Goal: Navigation & Orientation: Go to known website

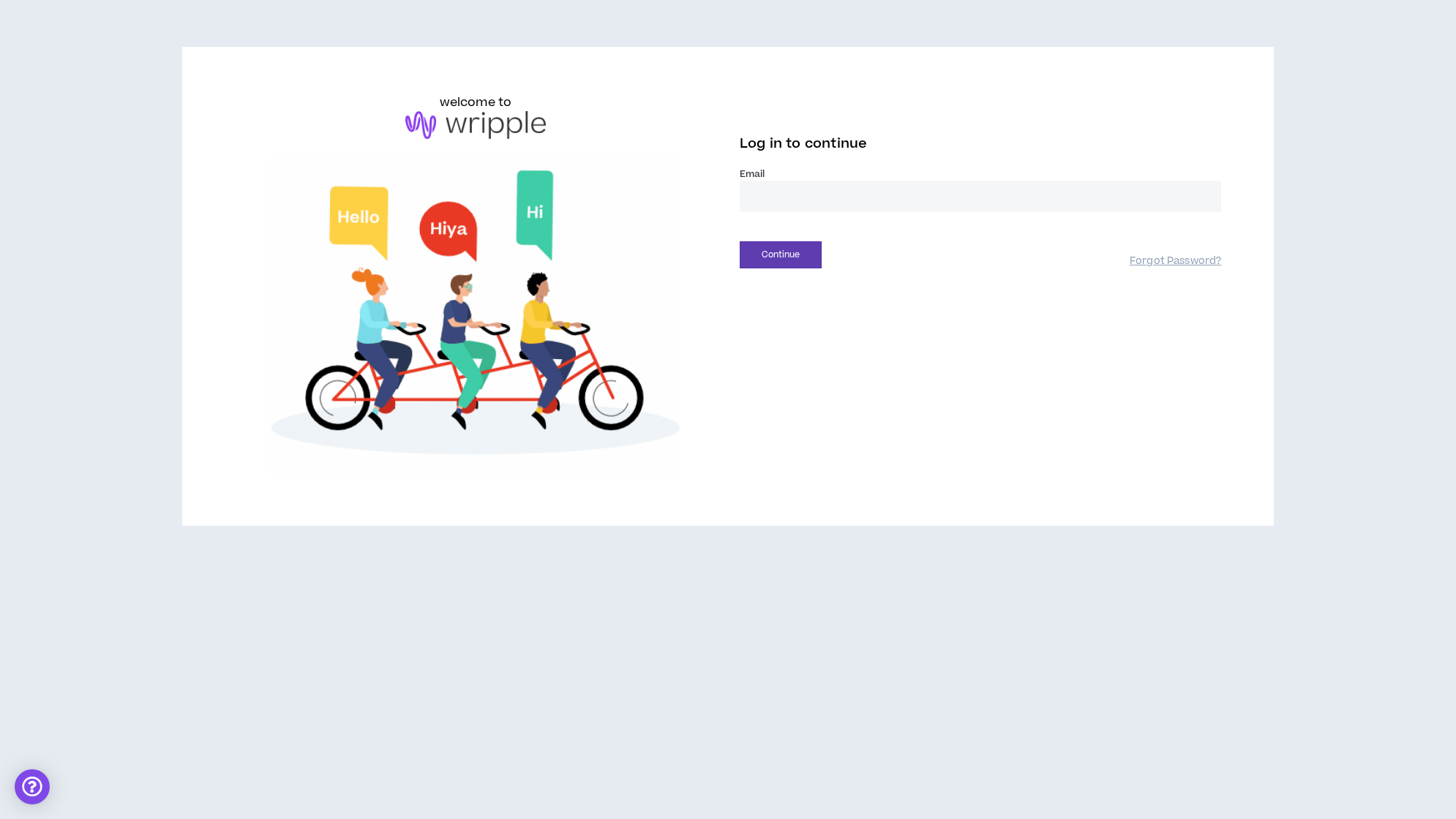
click at [875, 195] on input "email" at bounding box center [980, 195] width 481 height 31
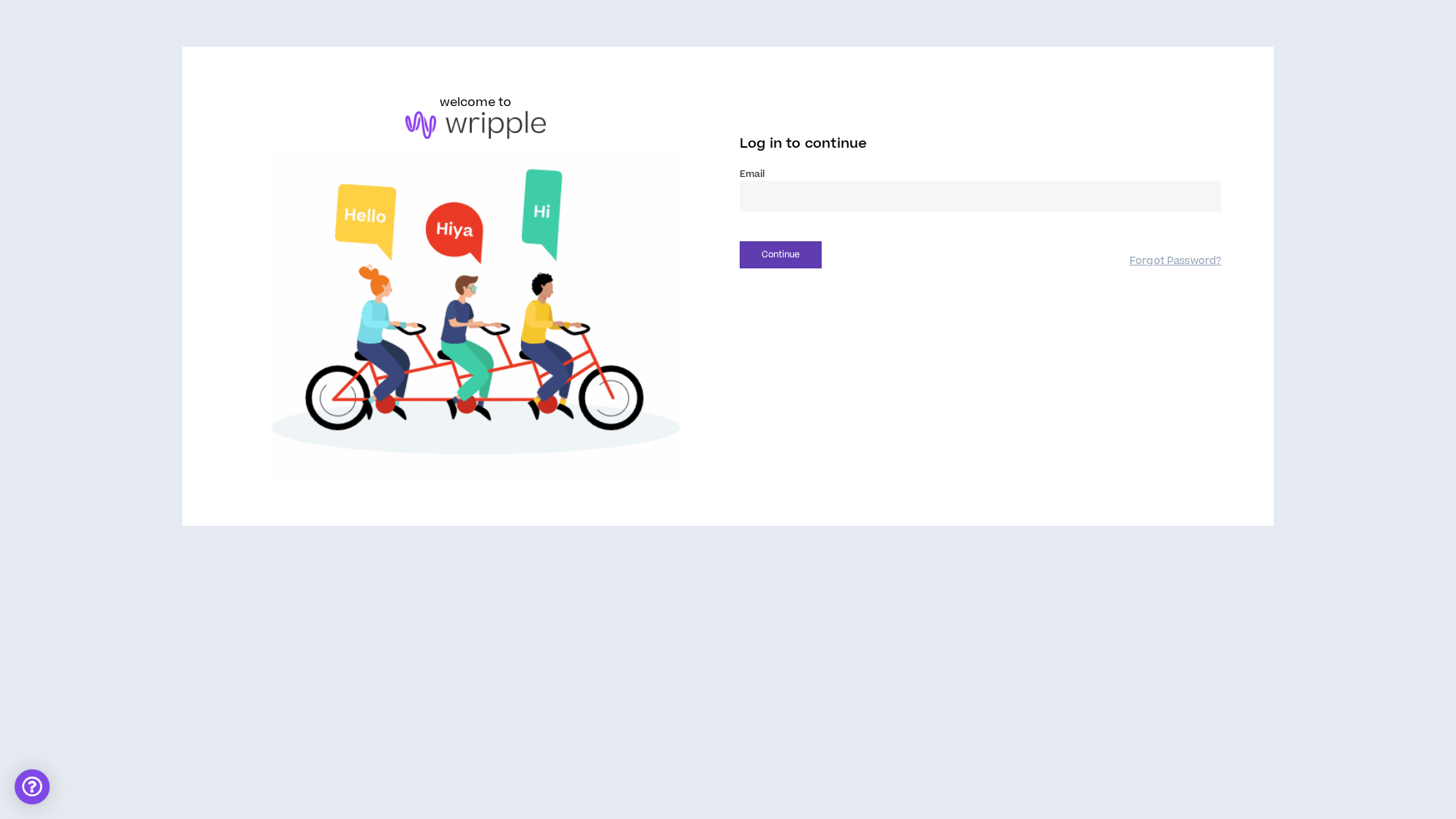
type input "**********"
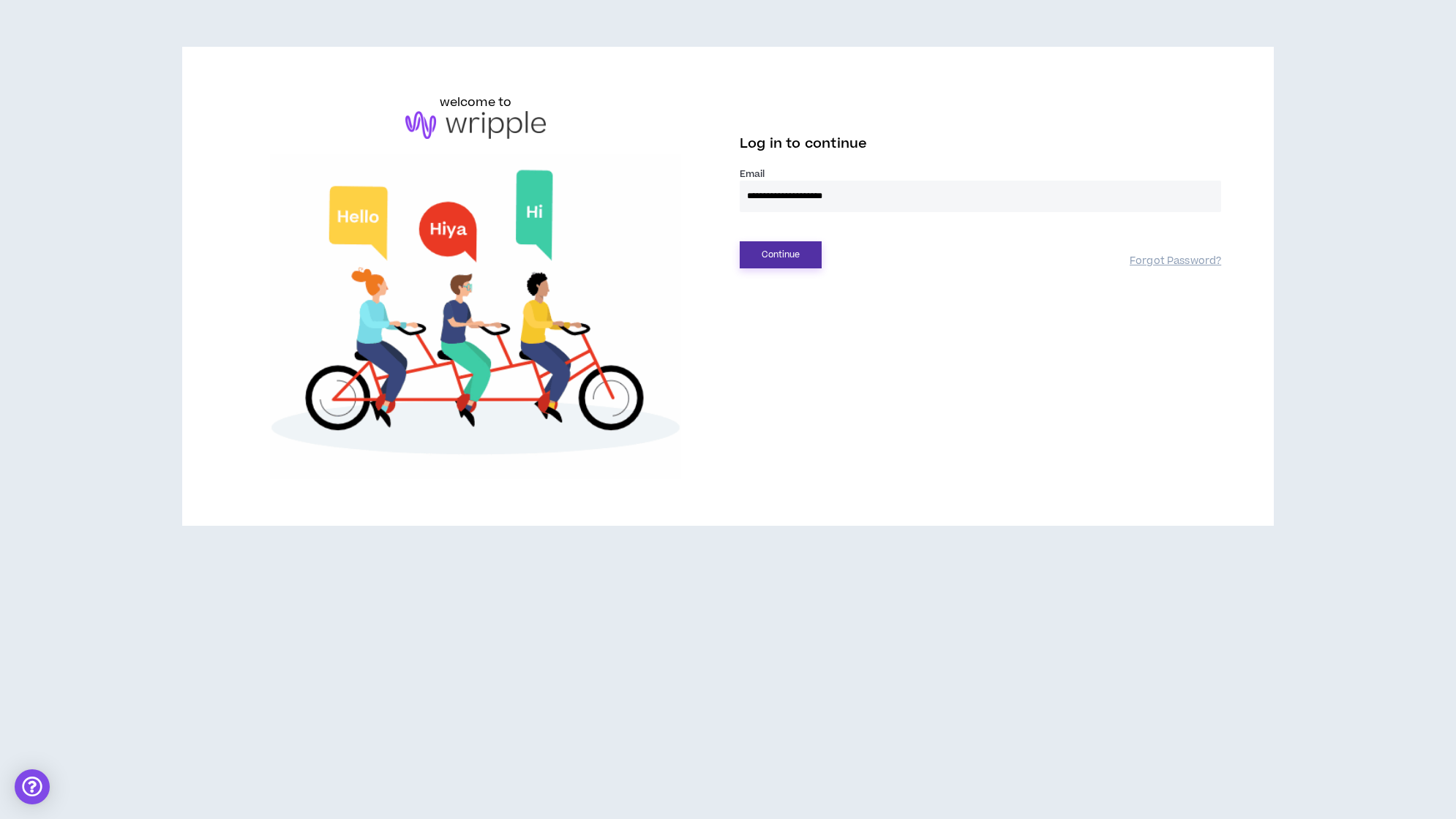
click at [789, 243] on button "Continue" at bounding box center [780, 255] width 82 height 27
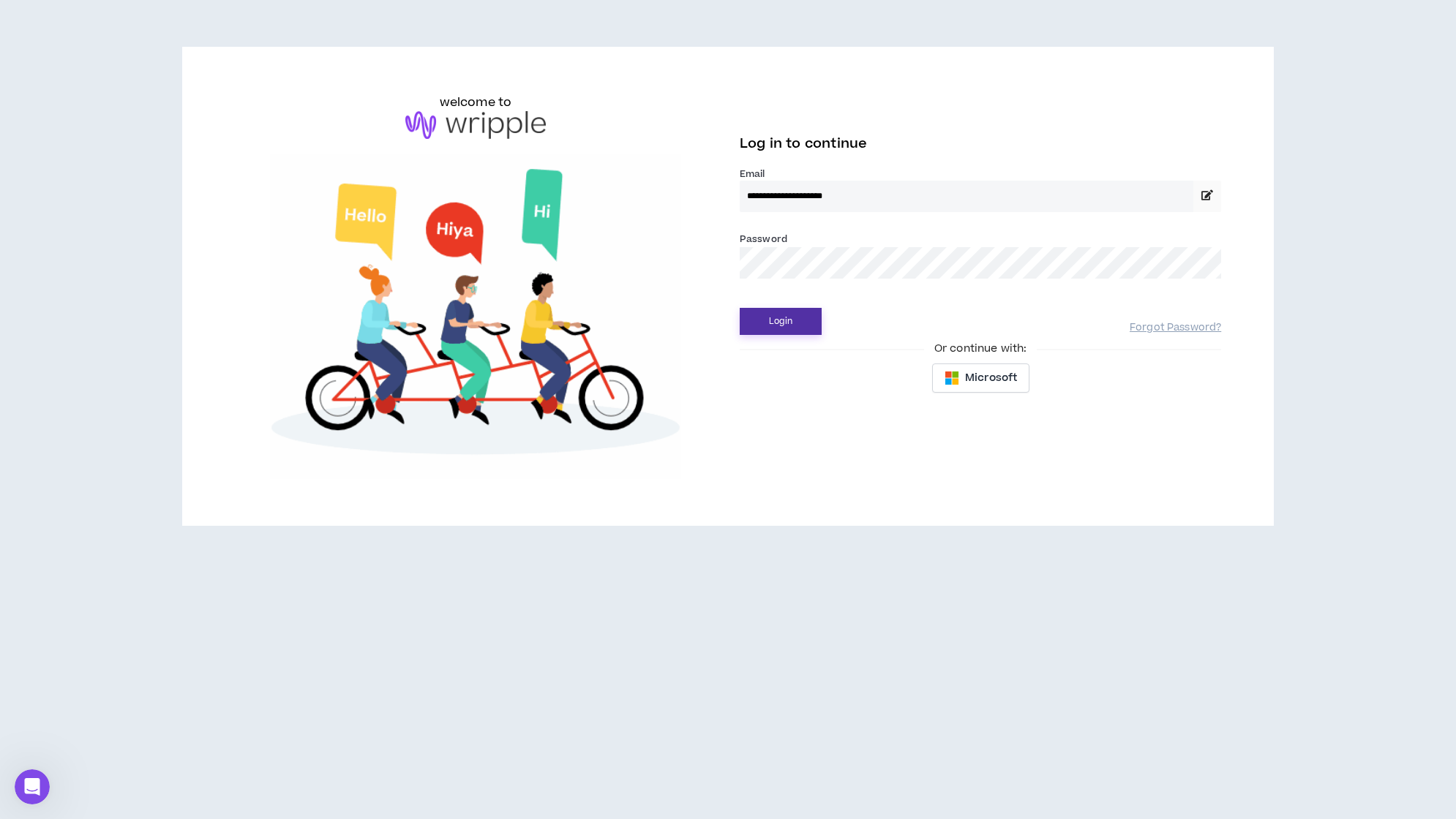
click at [789, 311] on button "Login" at bounding box center [780, 322] width 82 height 27
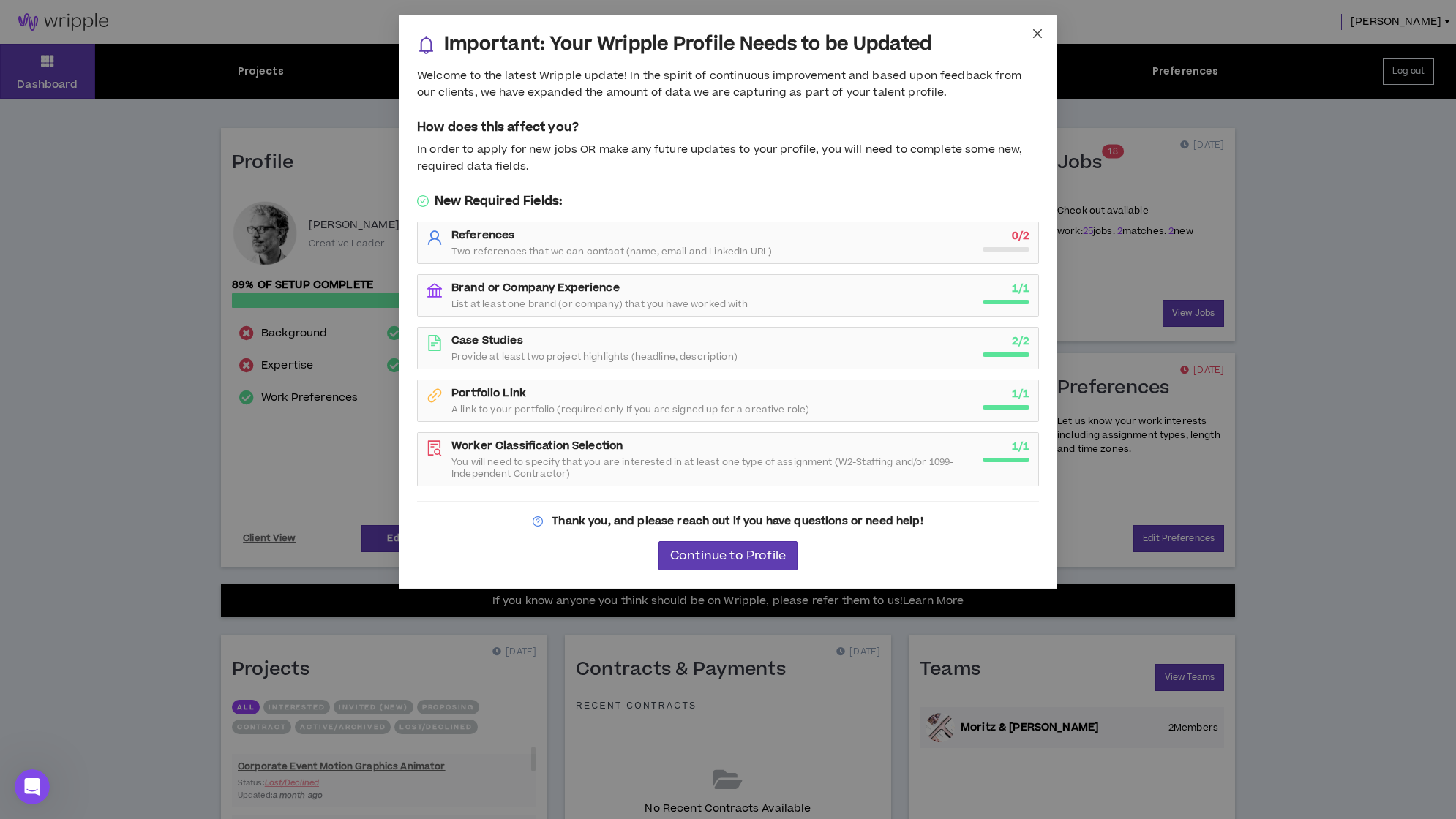
click at [1040, 36] on icon "close" at bounding box center [1037, 33] width 12 height 12
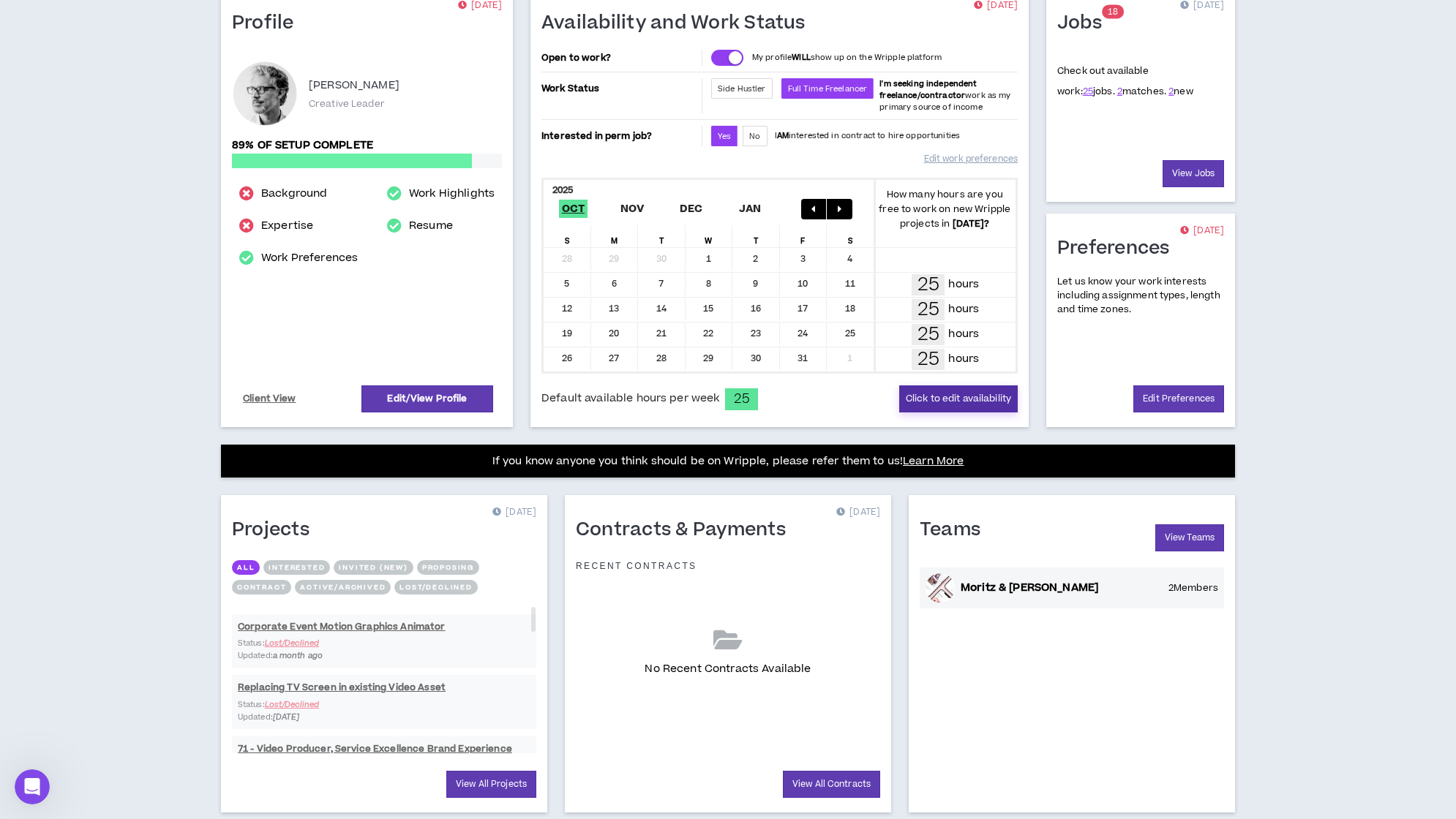
scroll to position [180, 0]
